Goal: Find contact information: Find contact information

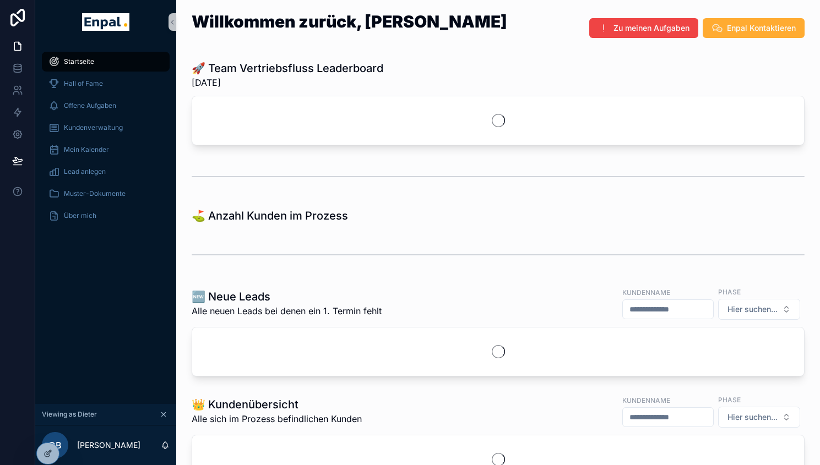
scroll to position [13, 0]
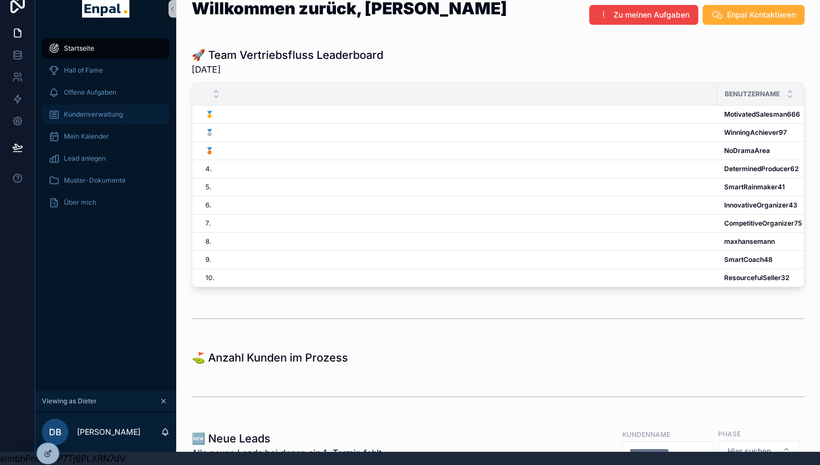
click at [106, 123] on link "Kundenverwaltung" at bounding box center [106, 115] width 128 height 20
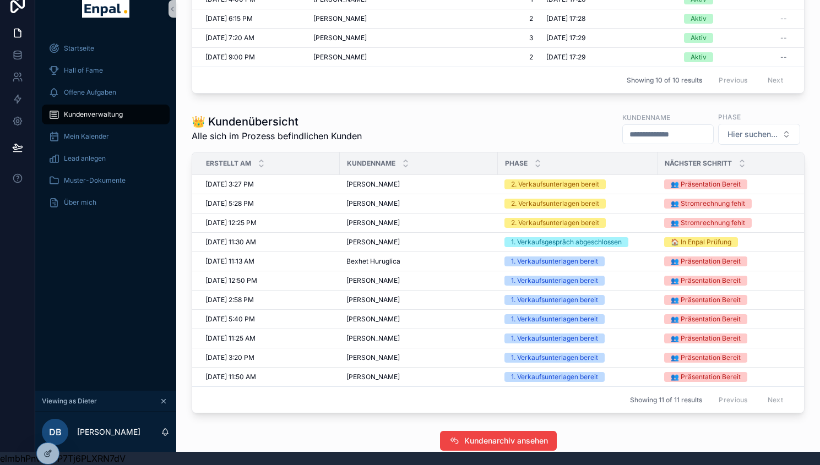
scroll to position [531, 0]
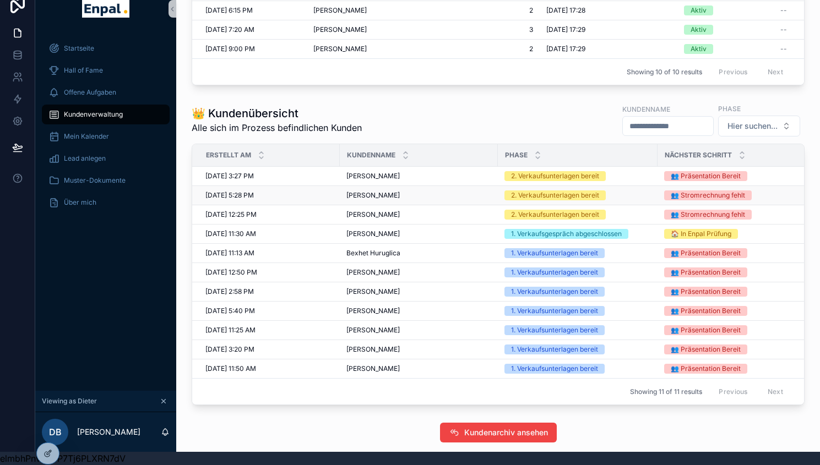
click at [404, 200] on div "[PERSON_NAME] [PERSON_NAME]" at bounding box center [419, 195] width 145 height 9
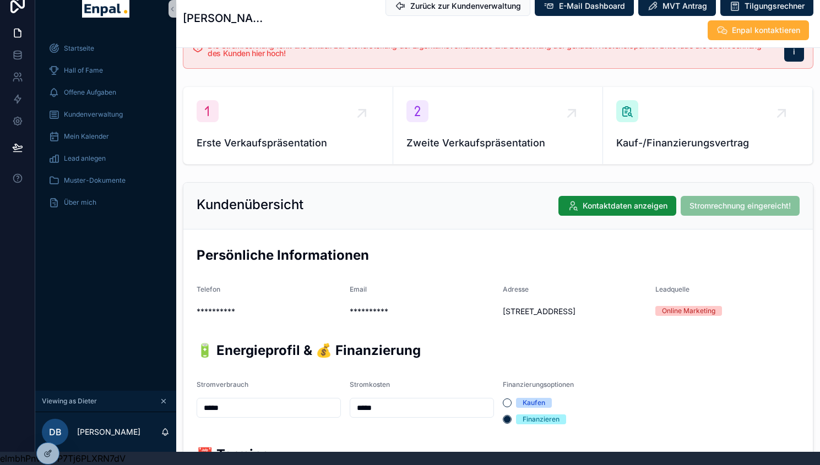
scroll to position [179, 0]
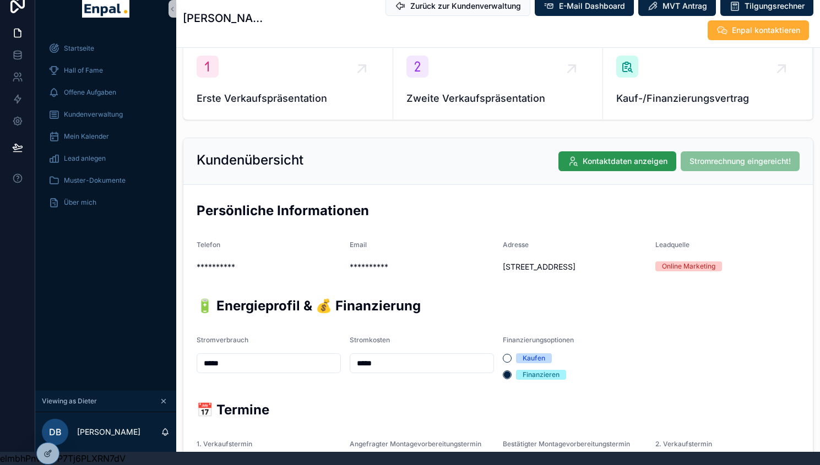
click at [600, 151] on button "Kontaktdaten anzeigen" at bounding box center [618, 161] width 118 height 20
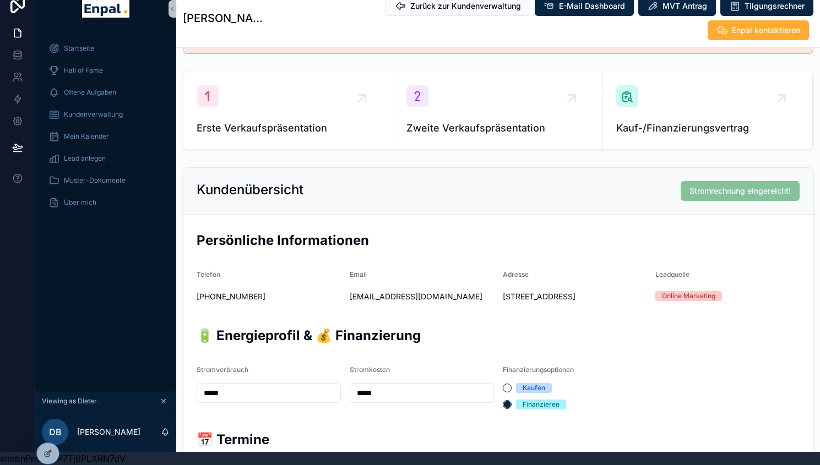
scroll to position [149, 0]
drag, startPoint x: 430, startPoint y: 279, endPoint x: 348, endPoint y: 280, distance: 82.1
copy span "[EMAIL_ADDRESS][DOMAIN_NAME]"
